Goal: Complete application form

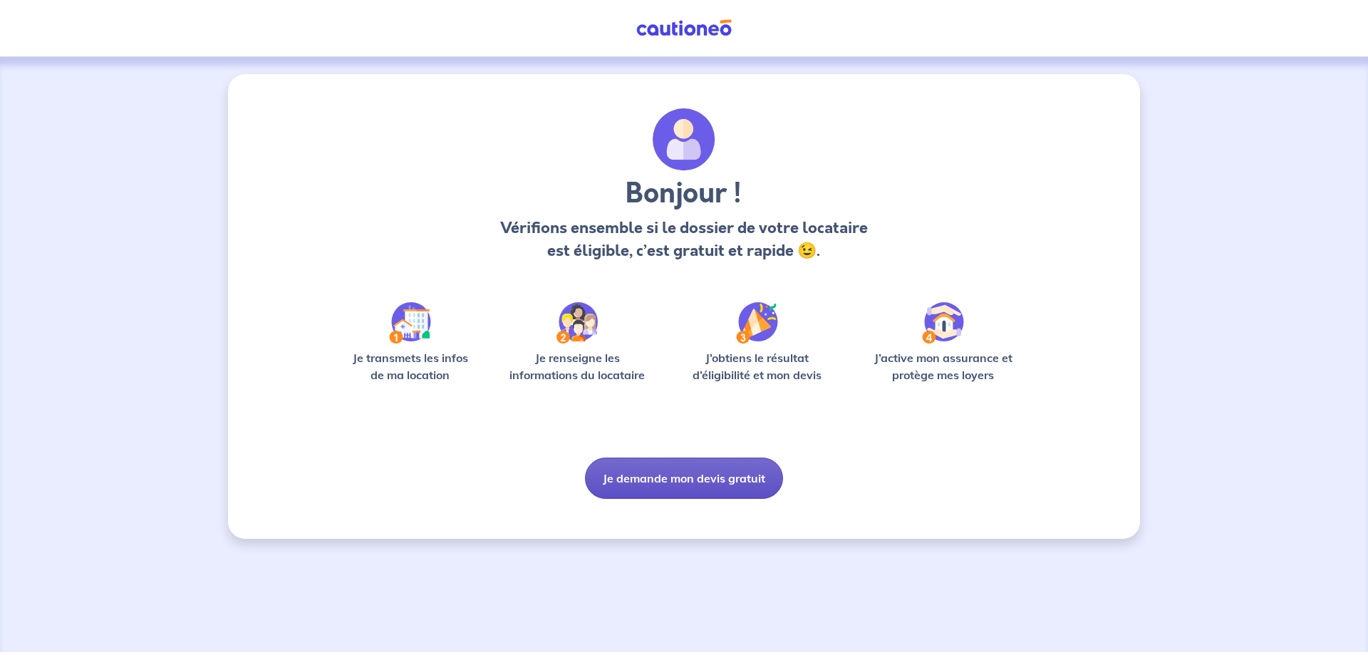
click at [683, 469] on button "Je demande mon devis gratuit" at bounding box center [684, 477] width 198 height 41
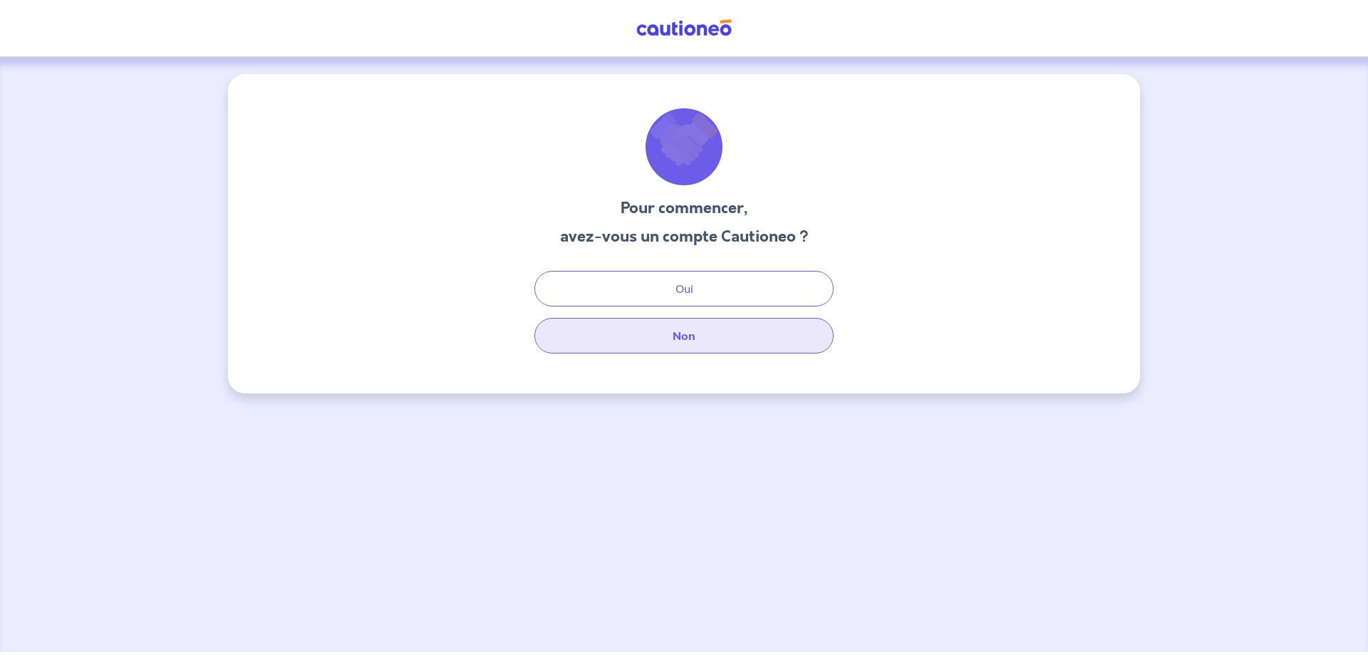
click at [604, 328] on button "Non" at bounding box center [683, 336] width 299 height 36
